Goal: Task Accomplishment & Management: Manage account settings

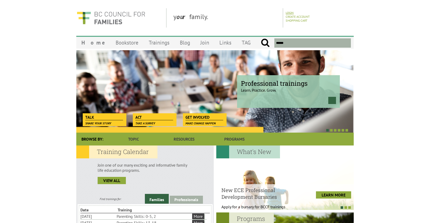
click at [292, 11] on link "Login" at bounding box center [290, 13] width 8 height 4
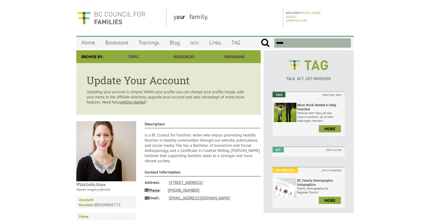
click at [250, 9] on div "y our family." at bounding box center [226, 17] width 114 height 19
drag, startPoint x: 286, startPoint y: 13, endPoint x: 299, endPoint y: 11, distance: 12.7
click at [299, 11] on p "Welcome Erica Simmonds" at bounding box center [319, 13] width 67 height 4
click at [312, 16] on p "Logout" at bounding box center [319, 17] width 67 height 4
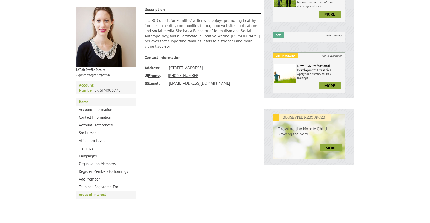
scroll to position [115, 0]
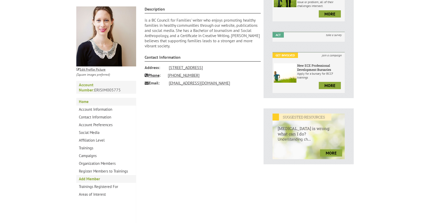
click at [86, 175] on link "Add Member" at bounding box center [106, 179] width 60 height 8
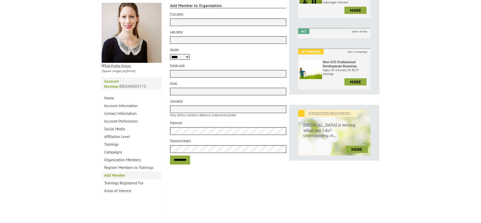
scroll to position [106, 0]
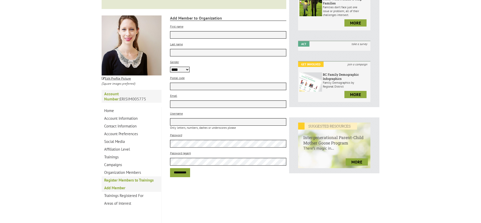
type input "*****"
click at [134, 176] on link "Register Members to Trainings" at bounding box center [132, 180] width 60 height 8
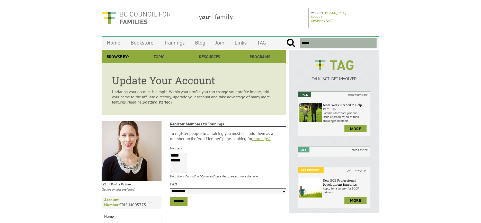
click at [175, 160] on option "******" at bounding box center [177, 160] width 14 height 5
select select "****"
click at [180, 154] on option "*****" at bounding box center [177, 155] width 14 height 5
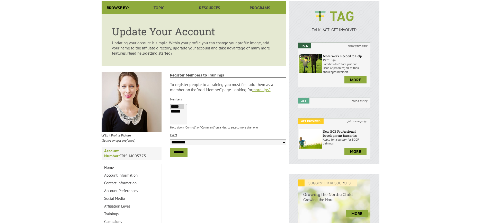
scroll to position [53, 0]
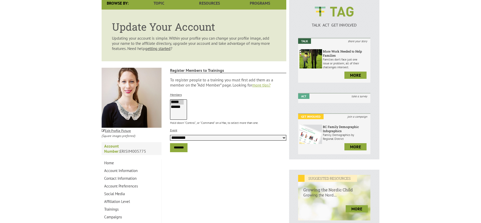
click at [201, 138] on select "**********" at bounding box center [228, 138] width 116 height 6
click at [202, 99] on div "Members ***** ****** Hold down "Control", or "Command" on a Mac, to select more…" at bounding box center [228, 107] width 116 height 33
drag, startPoint x: 199, startPoint y: 86, endPoint x: 220, endPoint y: 84, distance: 21.7
click at [220, 84] on p "To register people to a training you must first add them as a member on the “Ad…" at bounding box center [228, 82] width 116 height 10
drag, startPoint x: 223, startPoint y: 85, endPoint x: 232, endPoint y: 85, distance: 9.5
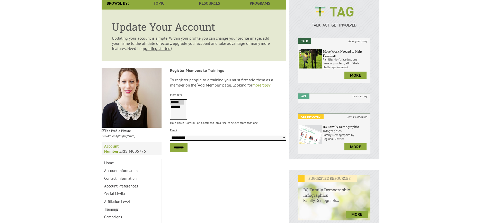
click at [231, 84] on p "To register people to a training you must first add them as a member on the “Ad…" at bounding box center [228, 82] width 116 height 10
drag, startPoint x: 233, startPoint y: 85, endPoint x: 247, endPoint y: 83, distance: 13.7
click at [247, 83] on p "To register people to a training you must first add them as a member on the “Ad…" at bounding box center [228, 82] width 116 height 10
drag, startPoint x: 248, startPoint y: 85, endPoint x: 253, endPoint y: 84, distance: 5.3
click at [253, 84] on p "To register people to a training you must first add them as a member on the “Ad…" at bounding box center [228, 82] width 116 height 10
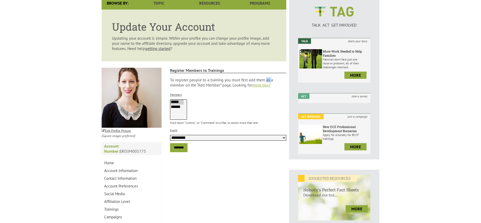
drag, startPoint x: 251, startPoint y: 80, endPoint x: 256, endPoint y: 79, distance: 5.2
click at [256, 79] on p "To register people to a training you must first add them as a member on the “Ad…" at bounding box center [228, 82] width 116 height 10
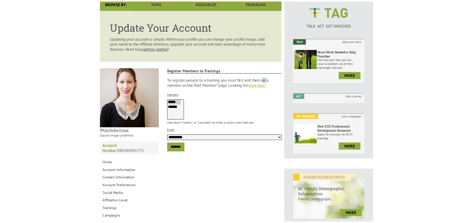
scroll to position [51, 0]
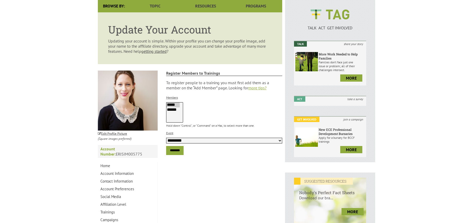
click at [258, 95] on p "Members" at bounding box center [224, 96] width 116 height 5
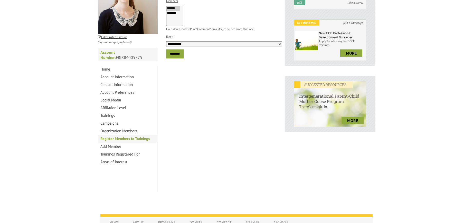
scroll to position [227, 0]
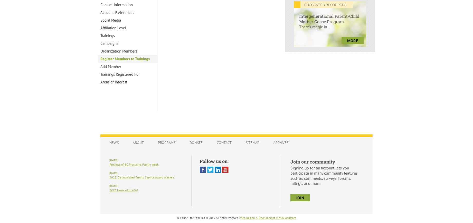
click at [130, 55] on link "Register Members to Trainings" at bounding box center [128, 59] width 60 height 8
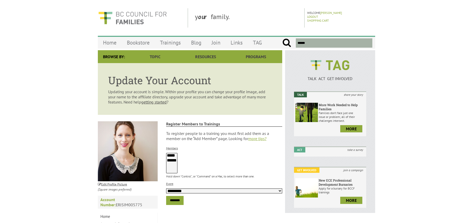
select select
drag, startPoint x: 114, startPoint y: 80, endPoint x: 121, endPoint y: 80, distance: 6.9
click at [121, 80] on h1 "Update Your Account" at bounding box center [190, 80] width 164 height 14
drag, startPoint x: 123, startPoint y: 80, endPoint x: 127, endPoint y: 80, distance: 4.1
click at [127, 80] on h1 "Update Your Account" at bounding box center [190, 80] width 164 height 14
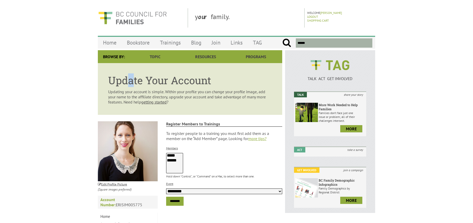
drag, startPoint x: 131, startPoint y: 80, endPoint x: 128, endPoint y: 80, distance: 2.6
click at [128, 80] on h1 "Update Your Account" at bounding box center [190, 80] width 164 height 14
click at [137, 80] on h1 "Update Your Account" at bounding box center [190, 80] width 164 height 14
click at [143, 80] on h1 "Update Your Account" at bounding box center [190, 80] width 164 height 14
click at [149, 80] on h1 "Update Your Account" at bounding box center [190, 80] width 164 height 14
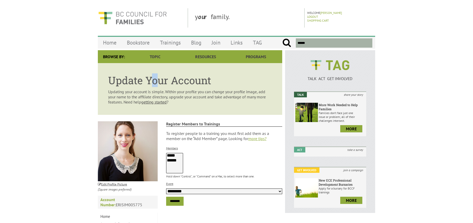
drag, startPoint x: 154, startPoint y: 80, endPoint x: 157, endPoint y: 80, distance: 3.3
click at [157, 80] on h1 "Update Your Account" at bounding box center [190, 80] width 164 height 14
drag, startPoint x: 158, startPoint y: 80, endPoint x: 161, endPoint y: 80, distance: 3.1
click at [161, 80] on h1 "Update Your Account" at bounding box center [190, 80] width 164 height 14
drag, startPoint x: 164, startPoint y: 80, endPoint x: 168, endPoint y: 80, distance: 3.9
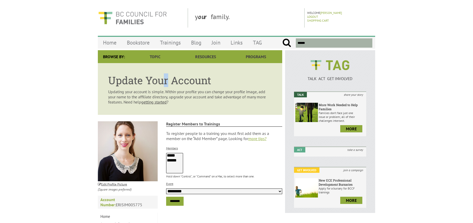
click at [168, 80] on h1 "Update Your Account" at bounding box center [190, 80] width 164 height 14
click at [174, 80] on h1 "Update Your Account" at bounding box center [190, 80] width 164 height 14
click at [181, 80] on h1 "Update Your Account" at bounding box center [190, 80] width 164 height 14
drag, startPoint x: 184, startPoint y: 80, endPoint x: 180, endPoint y: 80, distance: 3.9
click at [180, 80] on h1 "Update Your Account" at bounding box center [190, 80] width 164 height 14
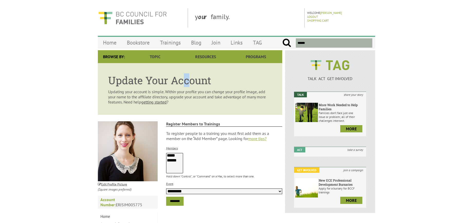
drag, startPoint x: 186, startPoint y: 80, endPoint x: 189, endPoint y: 80, distance: 3.3
click at [189, 80] on h1 "Update Your Account" at bounding box center [190, 80] width 164 height 14
drag, startPoint x: 190, startPoint y: 80, endPoint x: 194, endPoint y: 80, distance: 3.9
click at [194, 80] on h1 "Update Your Account" at bounding box center [190, 80] width 164 height 14
drag, startPoint x: 196, startPoint y: 81, endPoint x: 199, endPoint y: 81, distance: 3.9
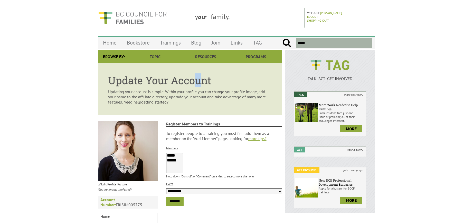
click at [199, 81] on h1 "Update Your Account" at bounding box center [190, 80] width 164 height 14
drag, startPoint x: 203, startPoint y: 81, endPoint x: 206, endPoint y: 81, distance: 3.3
click at [206, 81] on h1 "Update Your Account" at bounding box center [190, 80] width 164 height 14
click at [211, 80] on h1 "Update Your Account" at bounding box center [190, 80] width 164 height 14
click at [203, 81] on h1 "Update Your Account" at bounding box center [190, 80] width 164 height 14
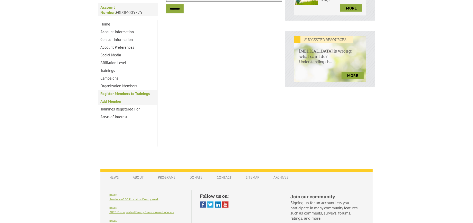
scroll to position [197, 0]
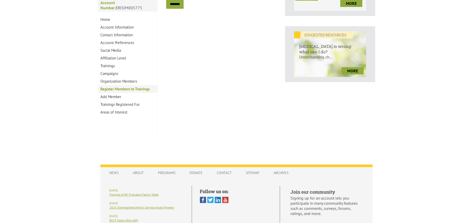
click at [113, 85] on link "Register Members to Trainings" at bounding box center [128, 89] width 60 height 8
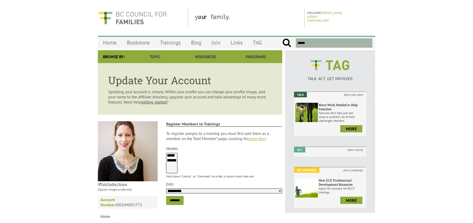
select select
